Goal: Find contact information: Find contact information

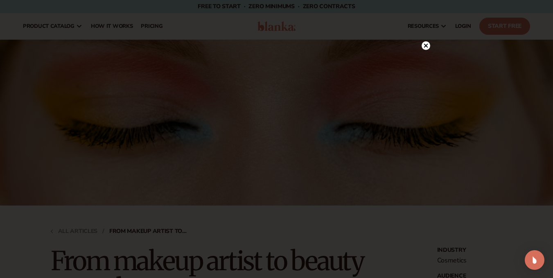
click at [428, 47] on circle at bounding box center [425, 45] width 9 height 9
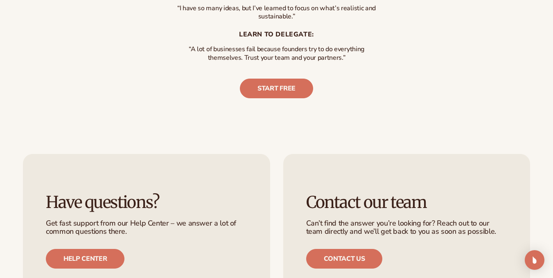
scroll to position [2196, 0]
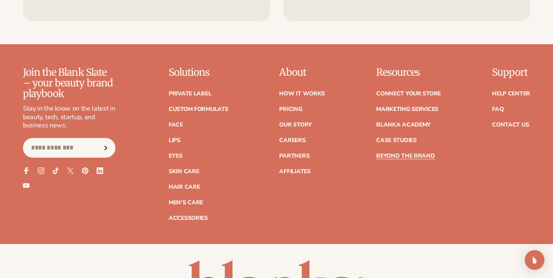
click at [25, 167] on icon at bounding box center [26, 170] width 7 height 7
click at [495, 122] on link "Contact Us" at bounding box center [510, 125] width 37 height 6
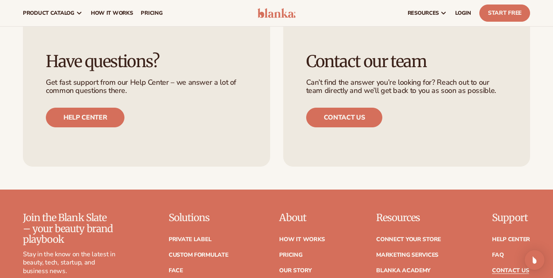
scroll to position [533, 0]
